Goal: Register for event/course

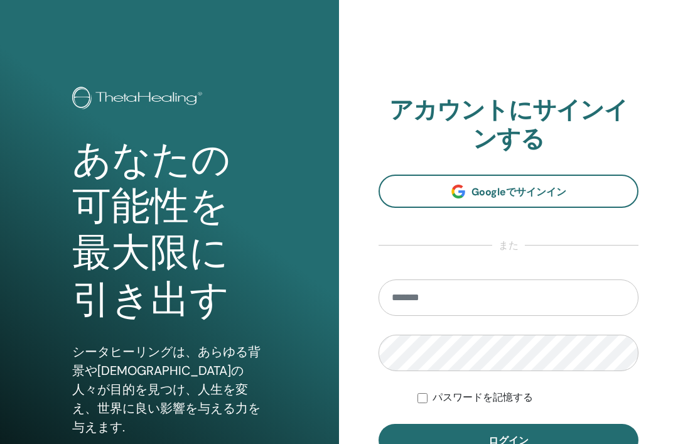
click at [400, 297] on input "email" at bounding box center [509, 297] width 260 height 36
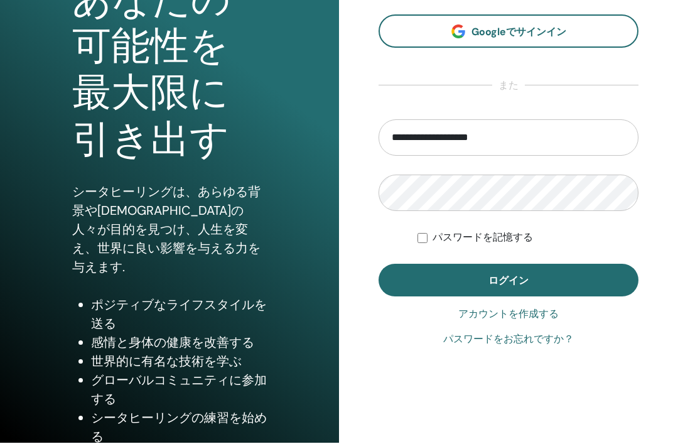
scroll to position [158, 0]
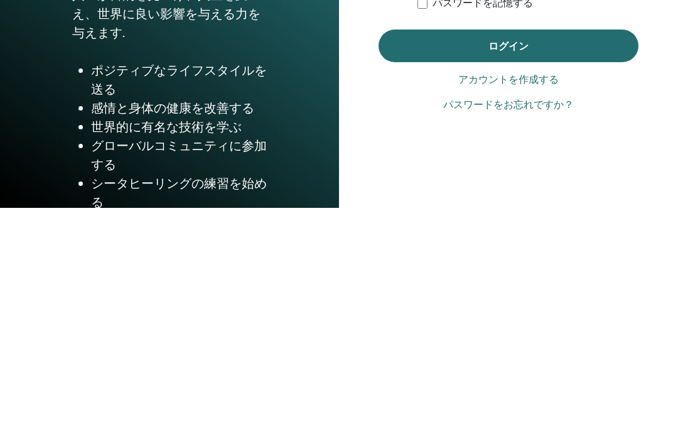
type input "**********"
click at [460, 334] on link "パスワードをお忘れですか？" at bounding box center [508, 341] width 131 height 15
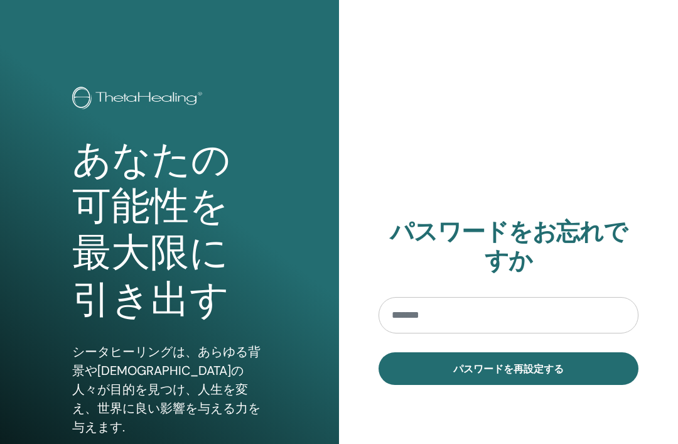
click at [401, 320] on input "email" at bounding box center [509, 315] width 260 height 36
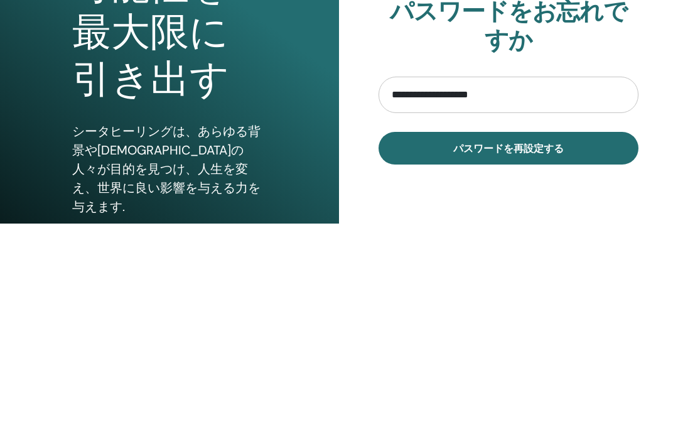
type input "**********"
click at [442, 352] on button "パスワードを再設定する" at bounding box center [509, 368] width 260 height 33
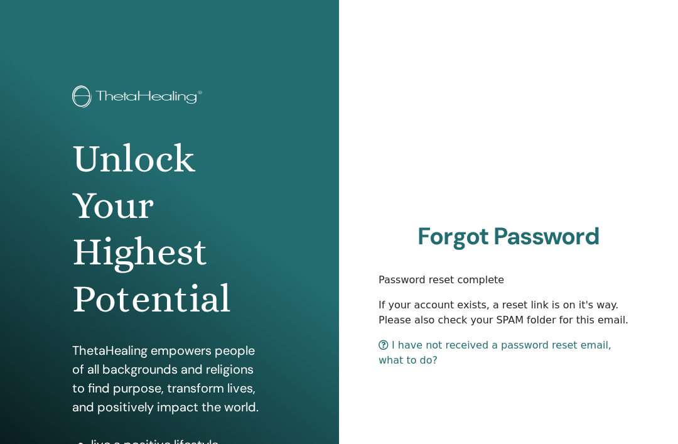
scroll to position [119, 0]
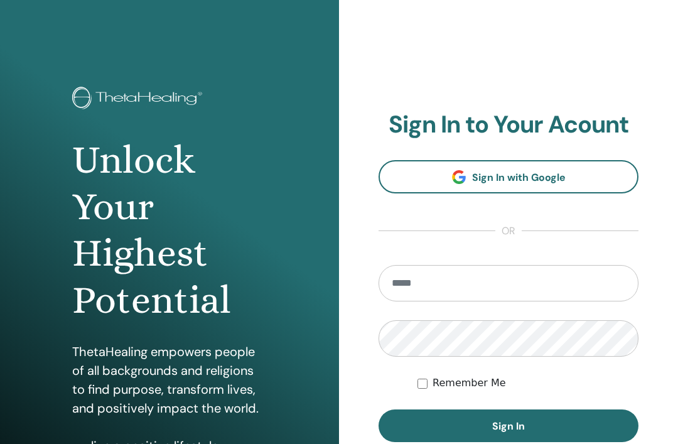
click at [404, 283] on input "email" at bounding box center [509, 283] width 260 height 36
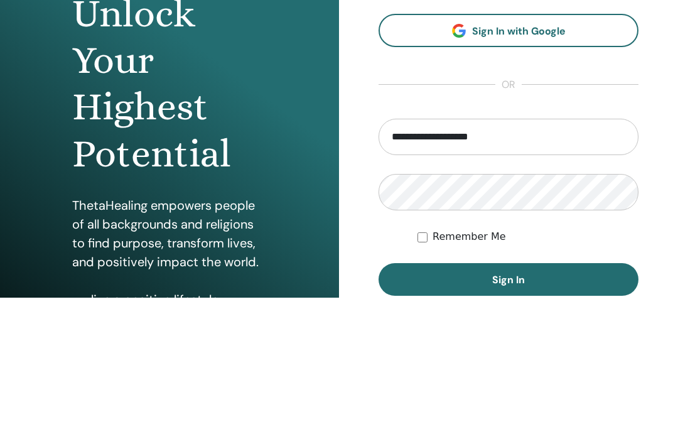
type input "**********"
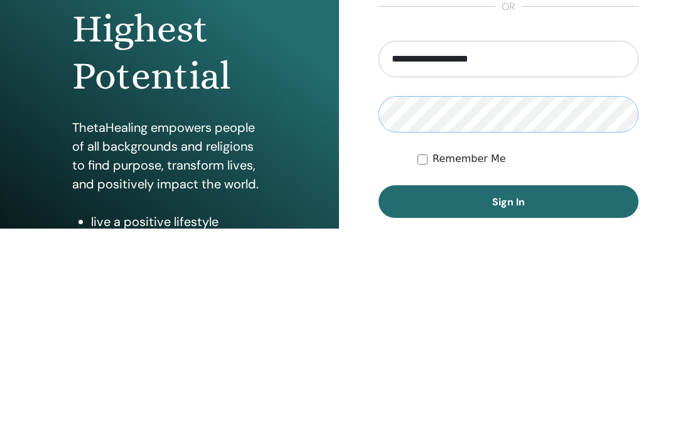
click at [487, 401] on button "Sign In" at bounding box center [509, 417] width 260 height 33
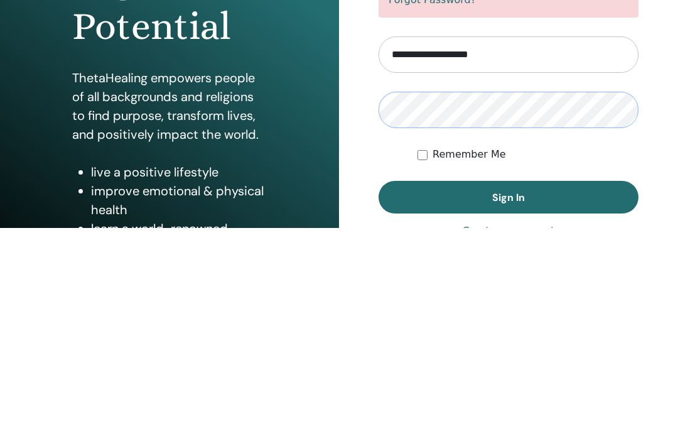
scroll to position [59, 0]
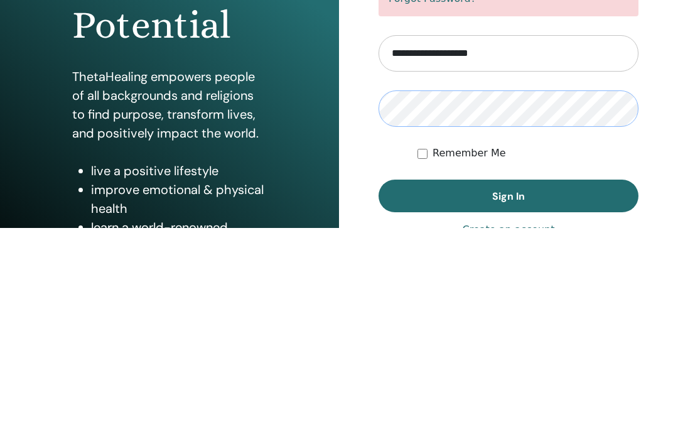
click at [499, 406] on span "Sign In" at bounding box center [508, 412] width 33 height 13
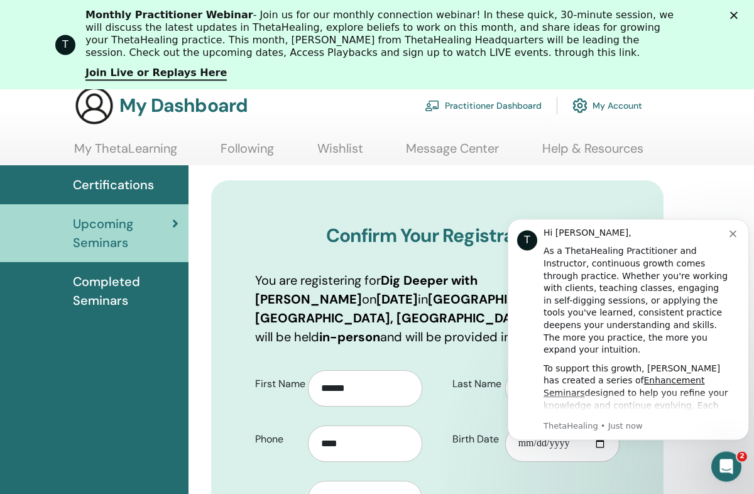
scroll to position [62, 0]
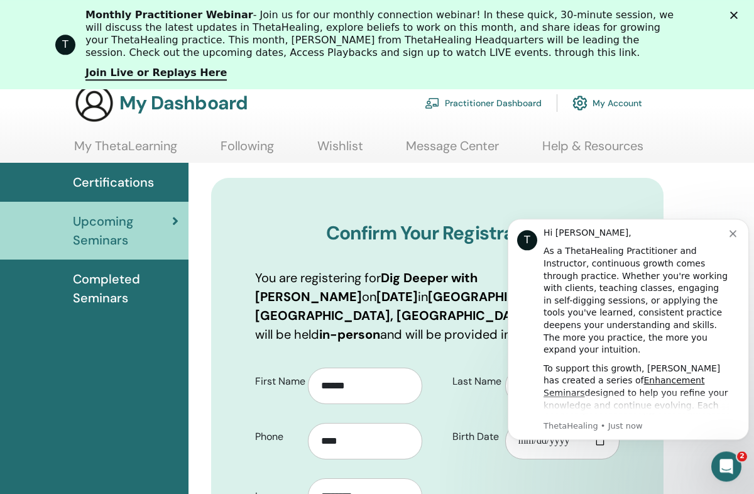
click at [736, 233] on button "Dismiss notification" at bounding box center [734, 232] width 10 height 10
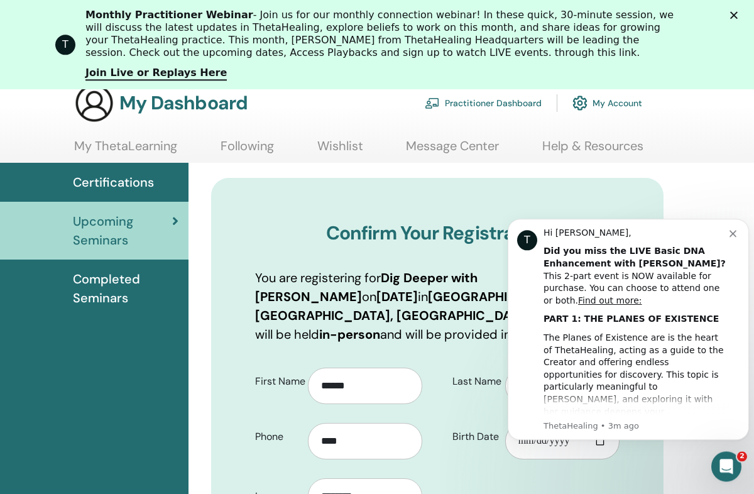
click at [730, 231] on icon "Dismiss notification" at bounding box center [732, 233] width 7 height 7
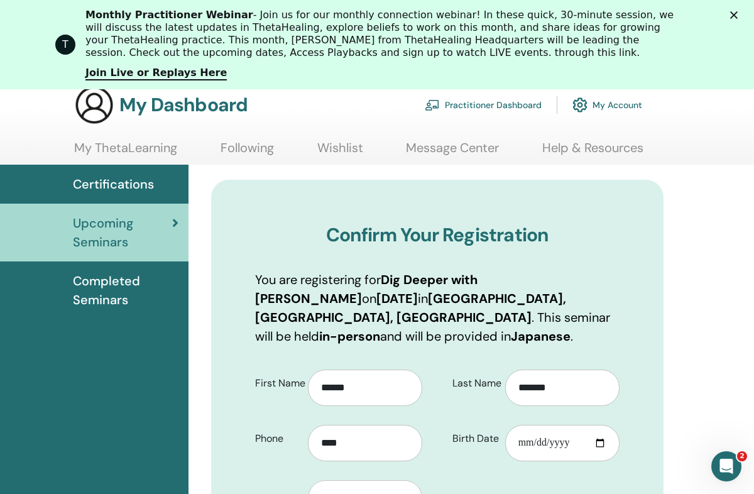
scroll to position [60, 0]
click at [731, 20] on div "T Monthly Practitioner Webinar - Join us for our monthly connection webinar! In…" at bounding box center [377, 44] width 754 height 79
click at [732, 17] on polygon "Close" at bounding box center [734, 15] width 8 height 8
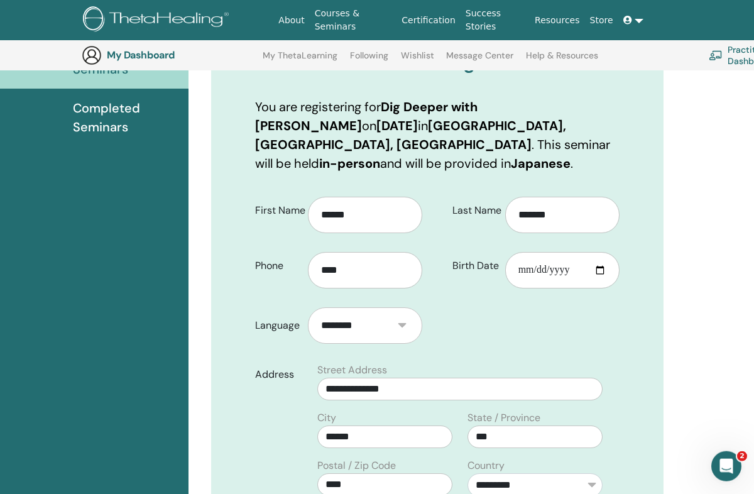
scroll to position [185, 0]
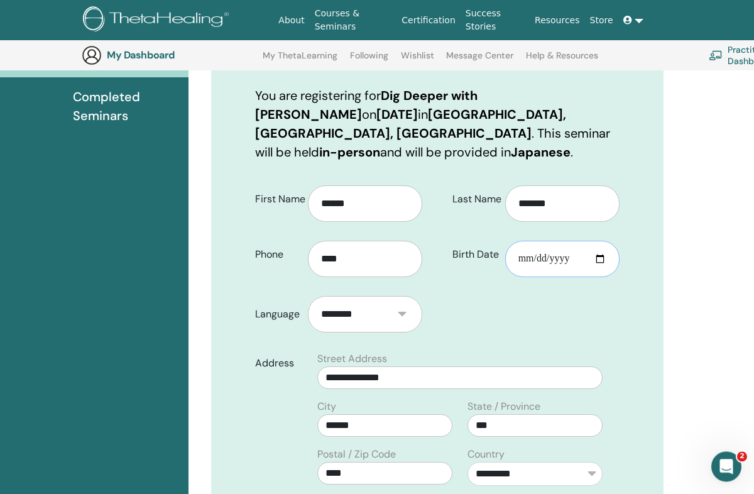
click at [532, 243] on input "Birth Date" at bounding box center [562, 258] width 114 height 36
click at [591, 240] on input "**********" at bounding box center [562, 258] width 114 height 36
type input "**********"
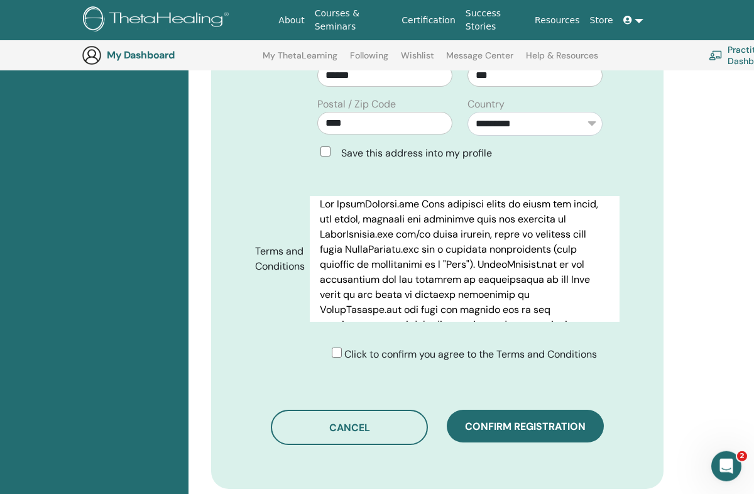
scroll to position [535, 0]
click at [509, 419] on span "Confirm registration" at bounding box center [525, 425] width 121 height 13
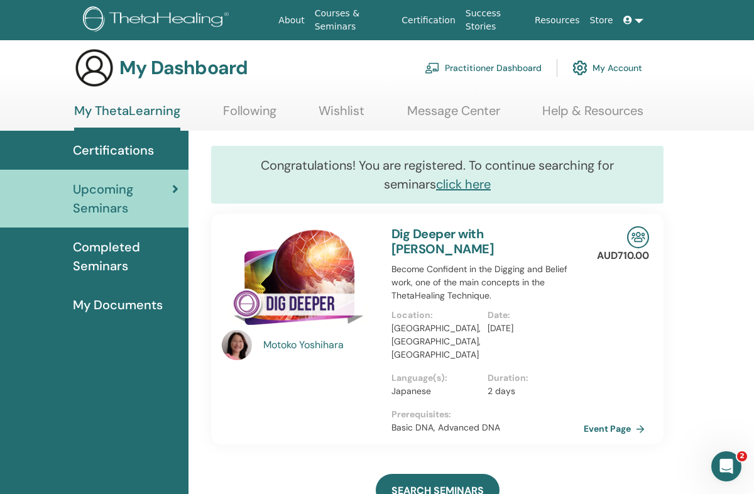
click at [436, 189] on link "click here" at bounding box center [463, 184] width 55 height 16
